Goal: Task Accomplishment & Management: Manage account settings

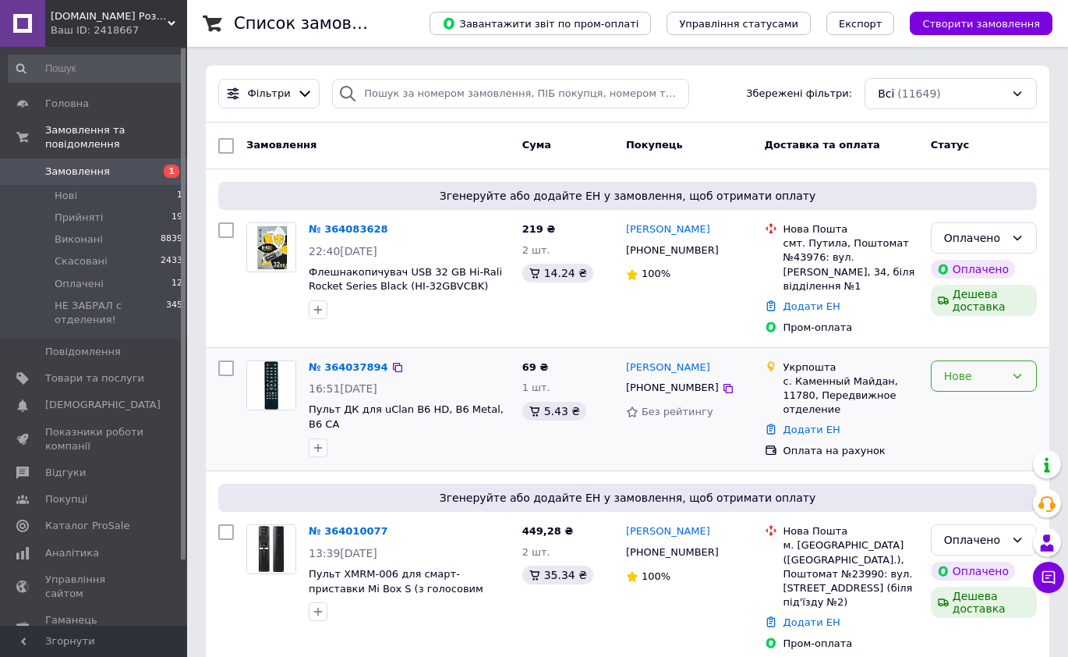
click at [960, 367] on div "Нове" at bounding box center [974, 375] width 61 height 17
click at [958, 391] on li "Прийнято" at bounding box center [984, 395] width 104 height 28
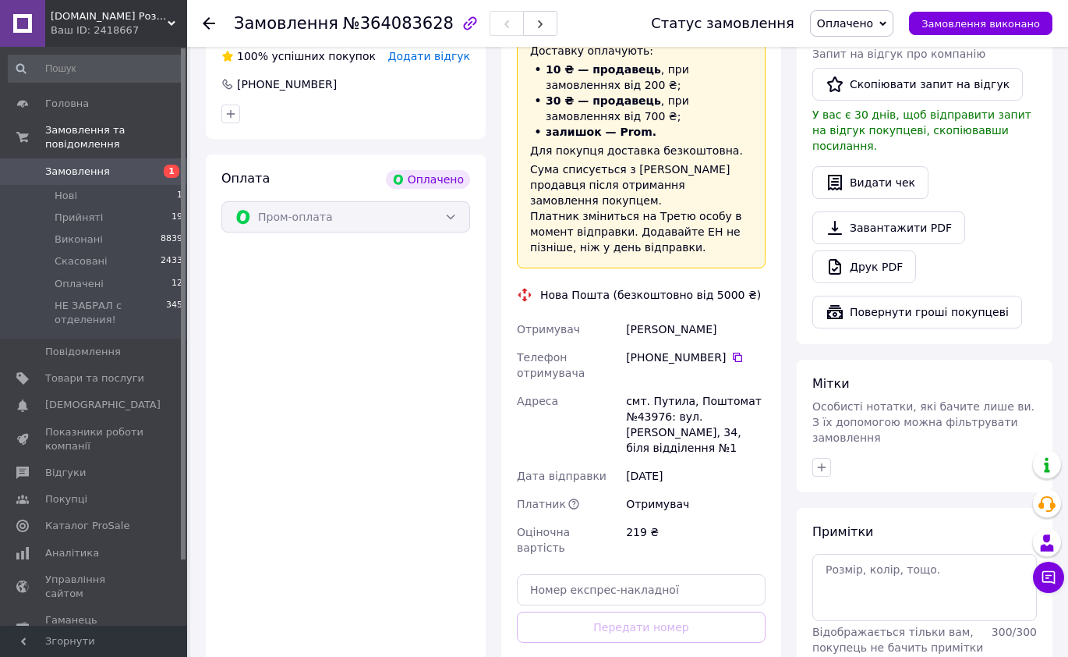
scroll to position [624, 0]
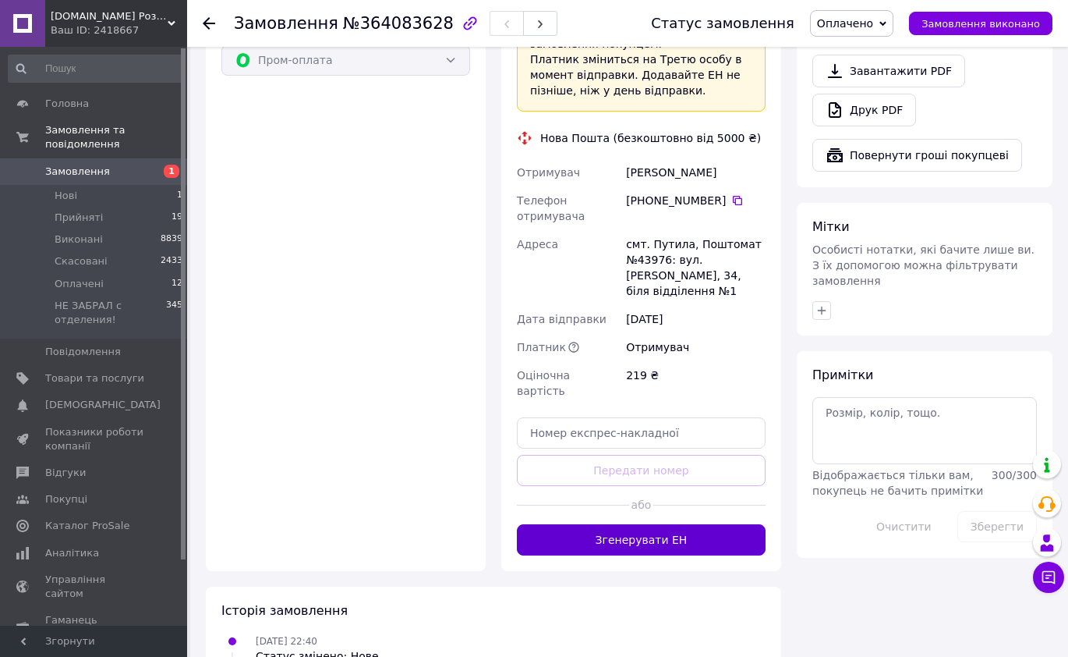
click at [649, 524] on button "Згенерувати ЕН" at bounding box center [641, 539] width 249 height 31
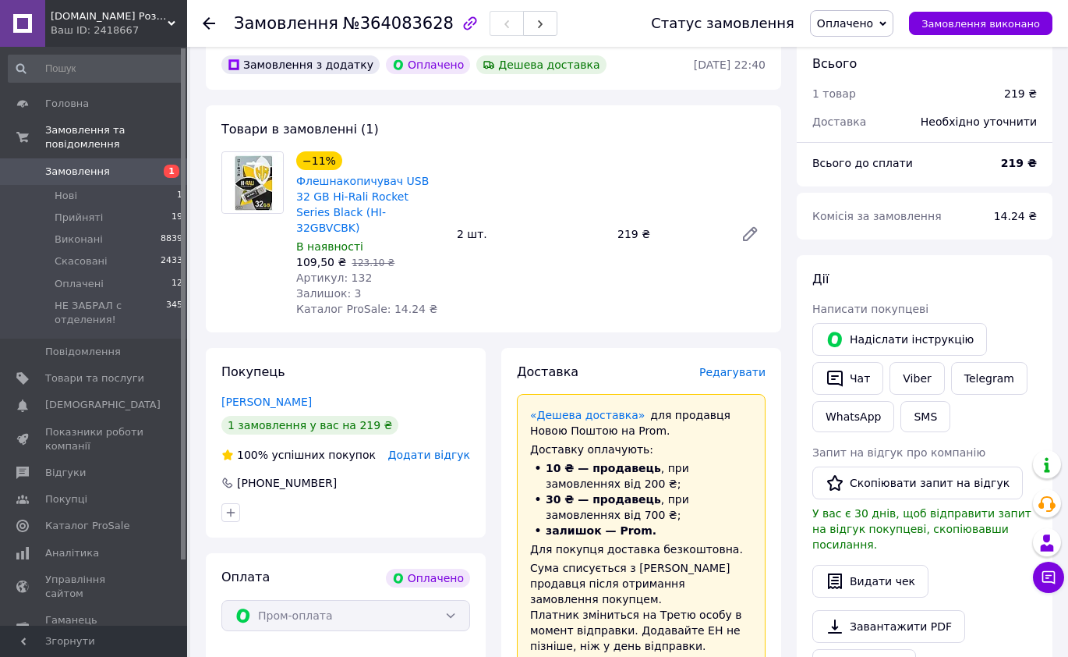
scroll to position [0, 0]
